Goal: Download file/media

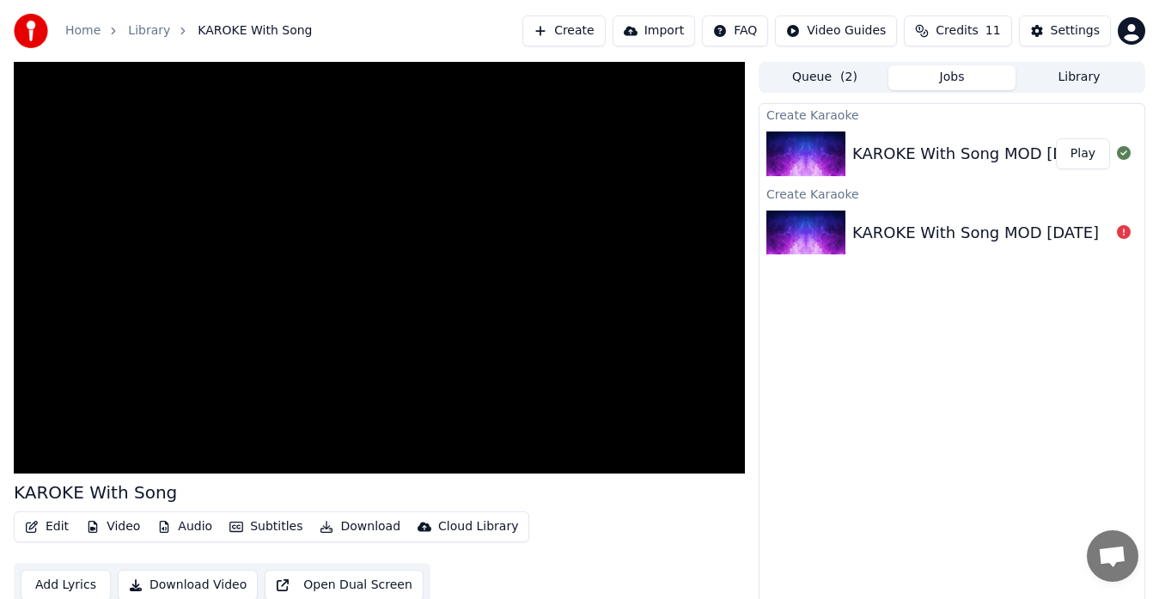
click at [1037, 159] on div "KAROKE With Song MOD [DATE]" at bounding box center [975, 154] width 247 height 24
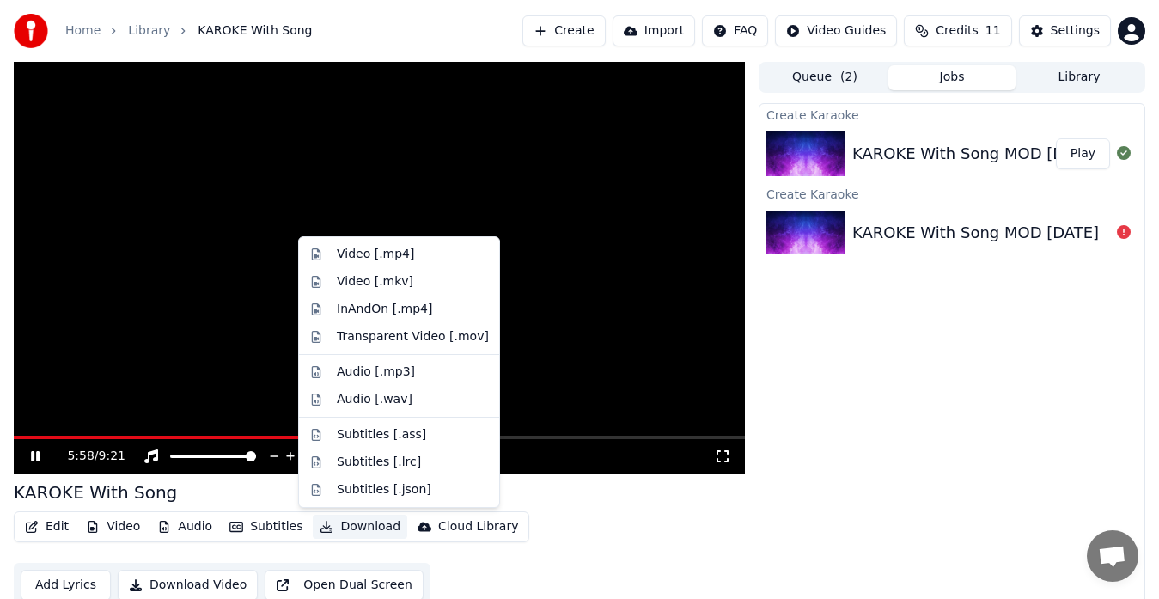
click at [363, 526] on button "Download" at bounding box center [360, 527] width 95 height 24
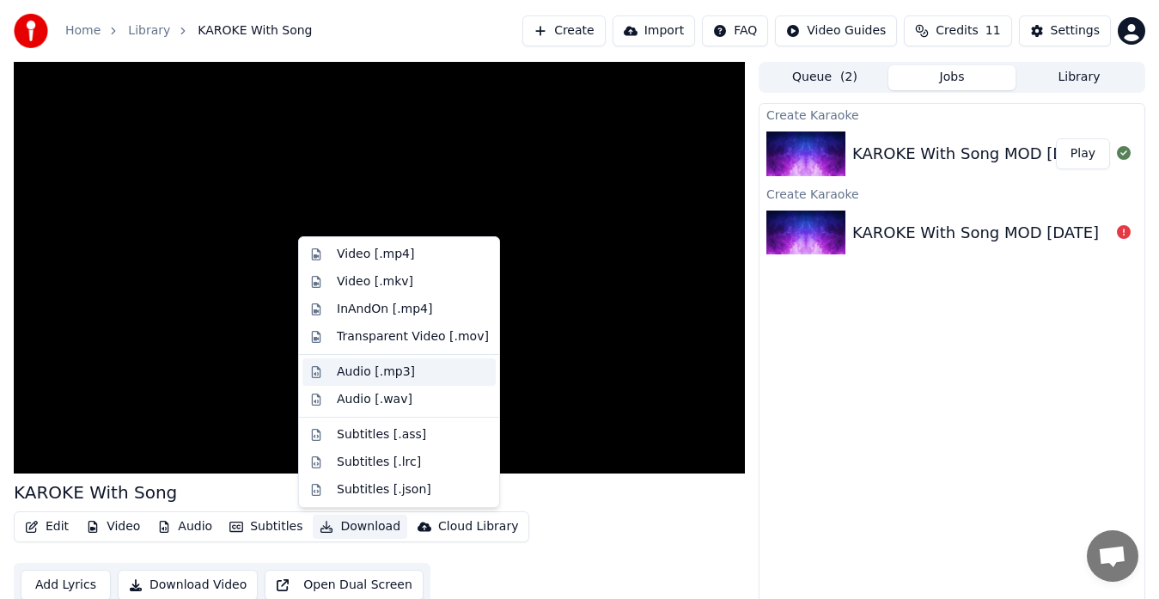
click at [379, 376] on div "Audio [.mp3]" at bounding box center [376, 371] width 78 height 17
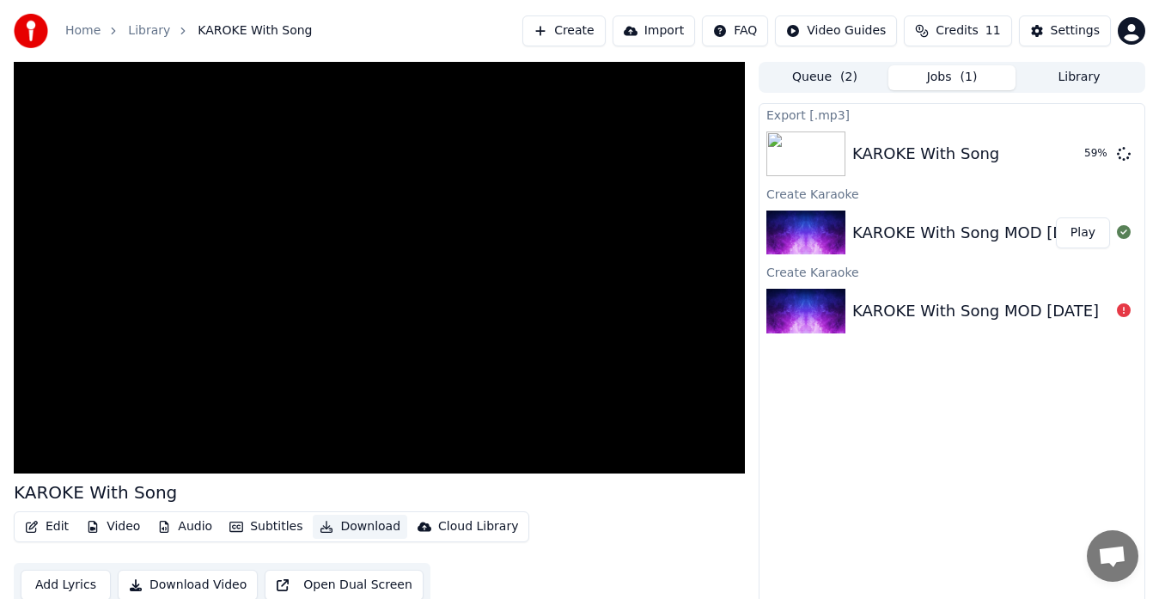
scroll to position [13, 0]
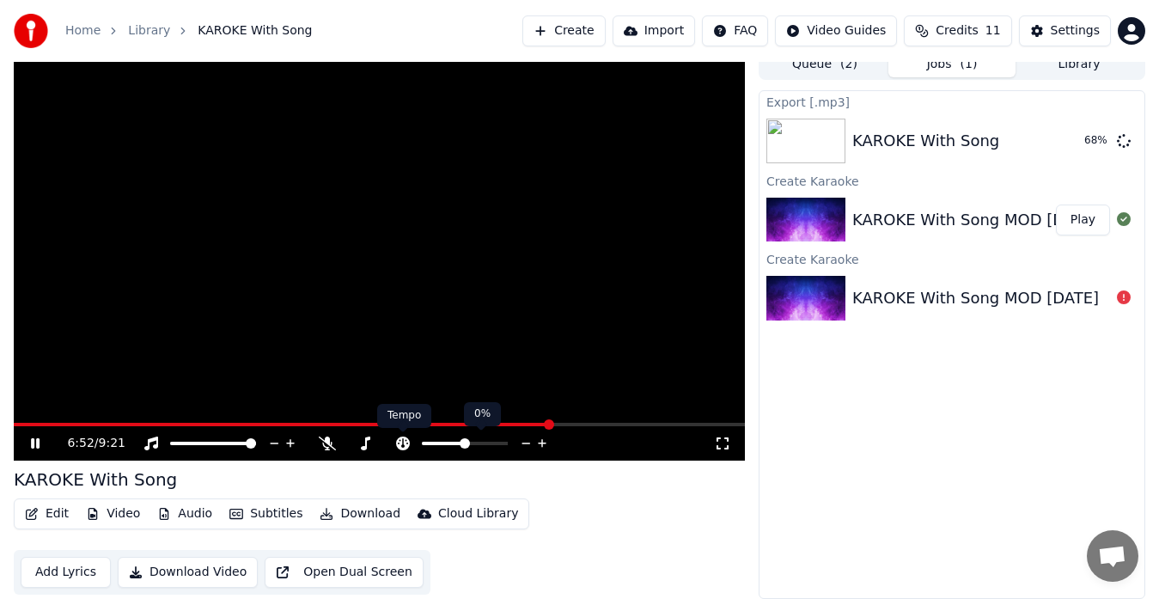
click at [405, 445] on icon at bounding box center [402, 443] width 17 height 14
click at [473, 442] on span at bounding box center [472, 443] width 10 height 10
click at [497, 448] on span at bounding box center [494, 443] width 10 height 10
click at [456, 448] on span at bounding box center [458, 443] width 10 height 10
click at [465, 447] on span at bounding box center [465, 443] width 10 height 10
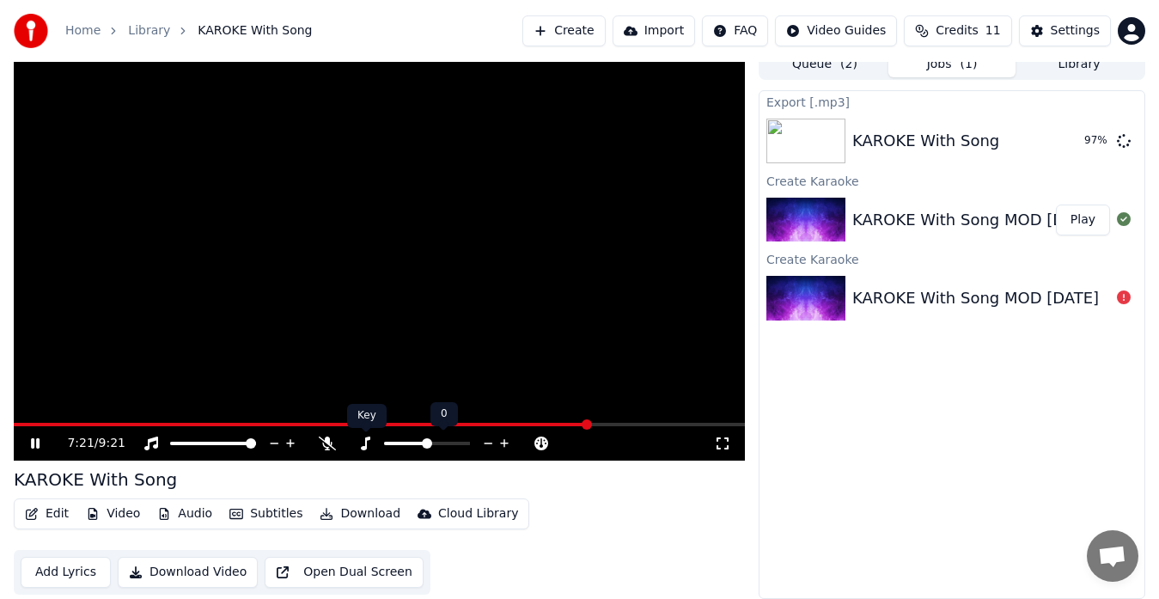
click at [365, 443] on icon at bounding box center [365, 443] width 17 height 14
click at [523, 443] on icon at bounding box center [526, 443] width 9 height 2
click at [537, 443] on icon at bounding box center [542, 443] width 16 height 17
click at [1085, 143] on button "Show" at bounding box center [1079, 140] width 62 height 31
click at [35, 441] on icon at bounding box center [35, 443] width 10 height 12
